Goal: Transaction & Acquisition: Purchase product/service

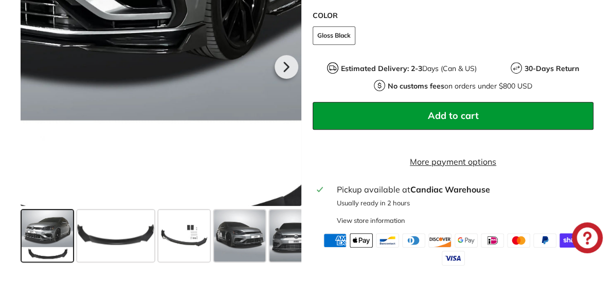
scroll to position [381, 0]
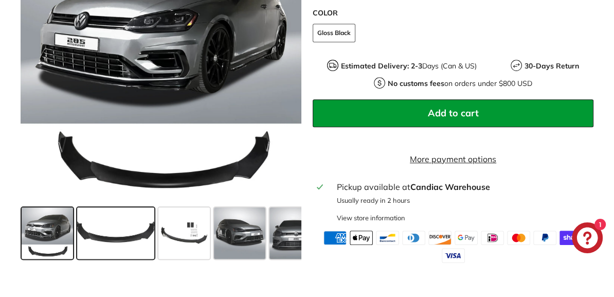
click at [143, 233] on span at bounding box center [115, 232] width 77 height 51
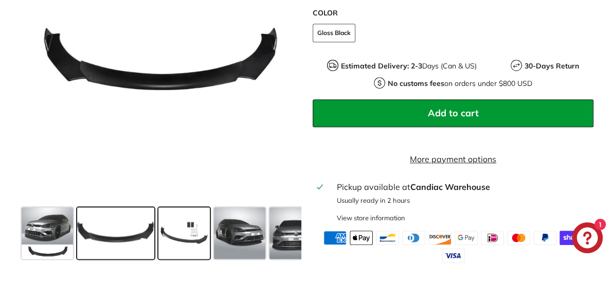
click at [172, 232] on span at bounding box center [183, 232] width 51 height 51
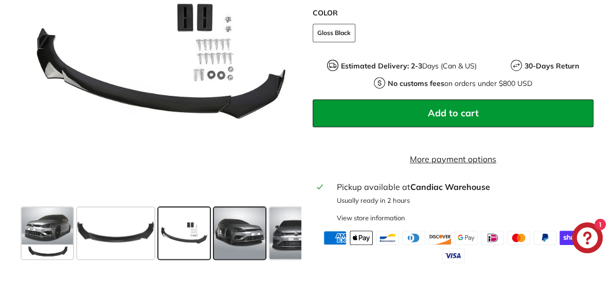
click at [242, 237] on span at bounding box center [239, 232] width 51 height 51
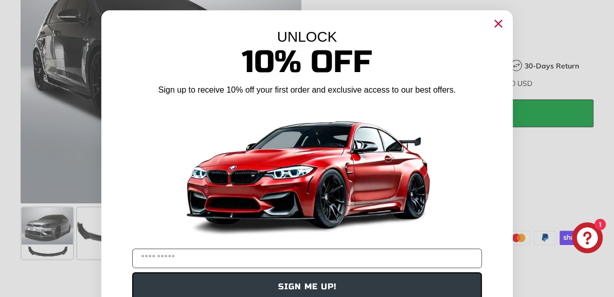
click at [498, 21] on circle "Close dialog" at bounding box center [497, 23] width 15 height 15
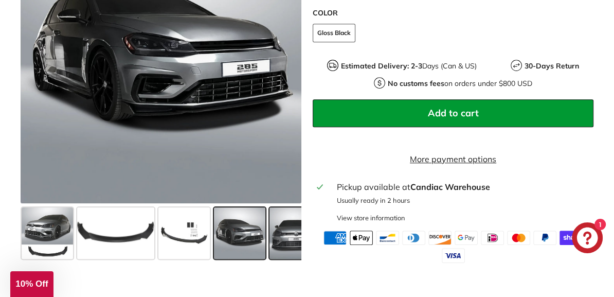
click at [285, 244] on span at bounding box center [294, 232] width 51 height 51
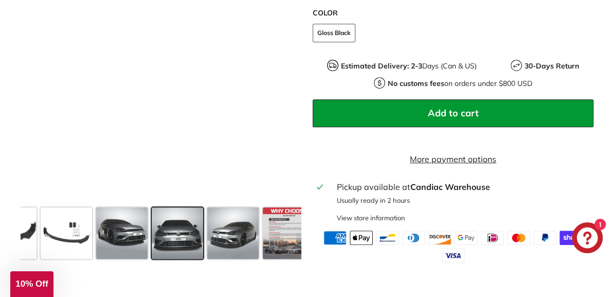
scroll to position [0, 133]
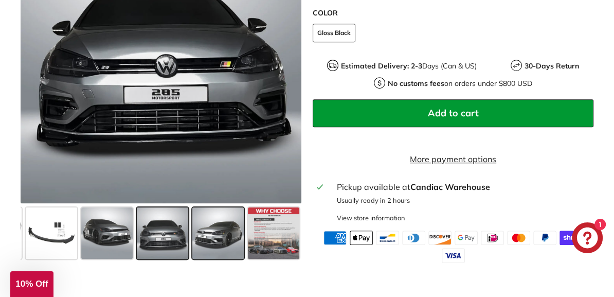
click at [226, 241] on span at bounding box center [217, 232] width 51 height 51
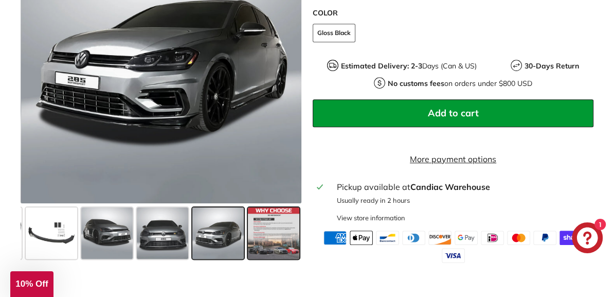
click at [283, 239] on span at bounding box center [273, 232] width 51 height 51
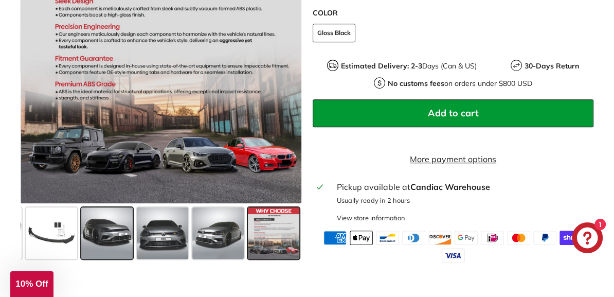
click at [98, 249] on span at bounding box center [106, 232] width 51 height 51
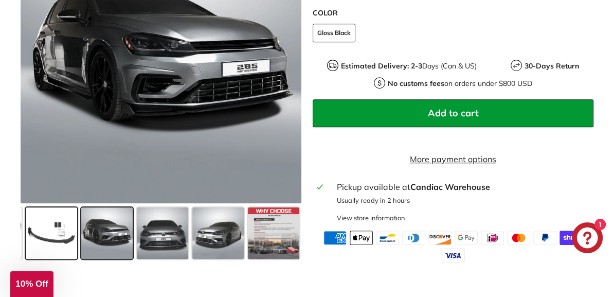
click at [72, 240] on span at bounding box center [51, 232] width 51 height 51
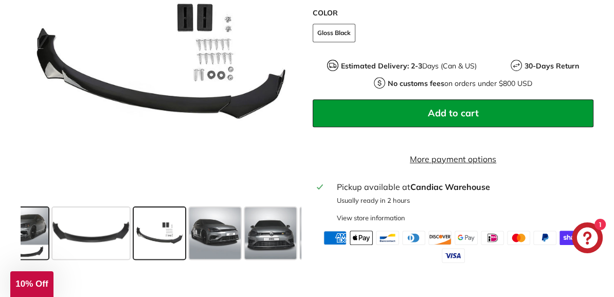
scroll to position [0, 23]
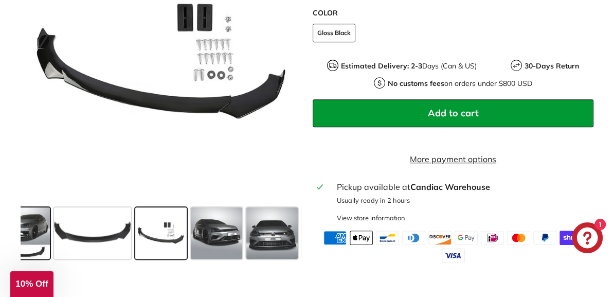
click at [39, 241] on span at bounding box center [23, 232] width 51 height 51
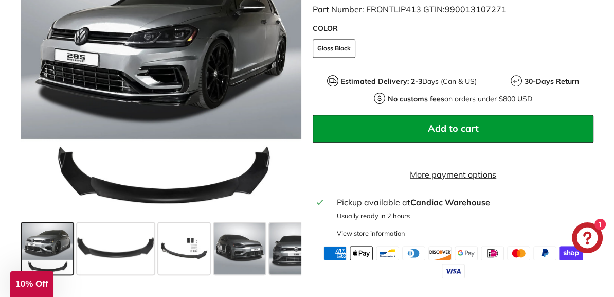
scroll to position [361, 0]
